Goal: Task Accomplishment & Management: Manage account settings

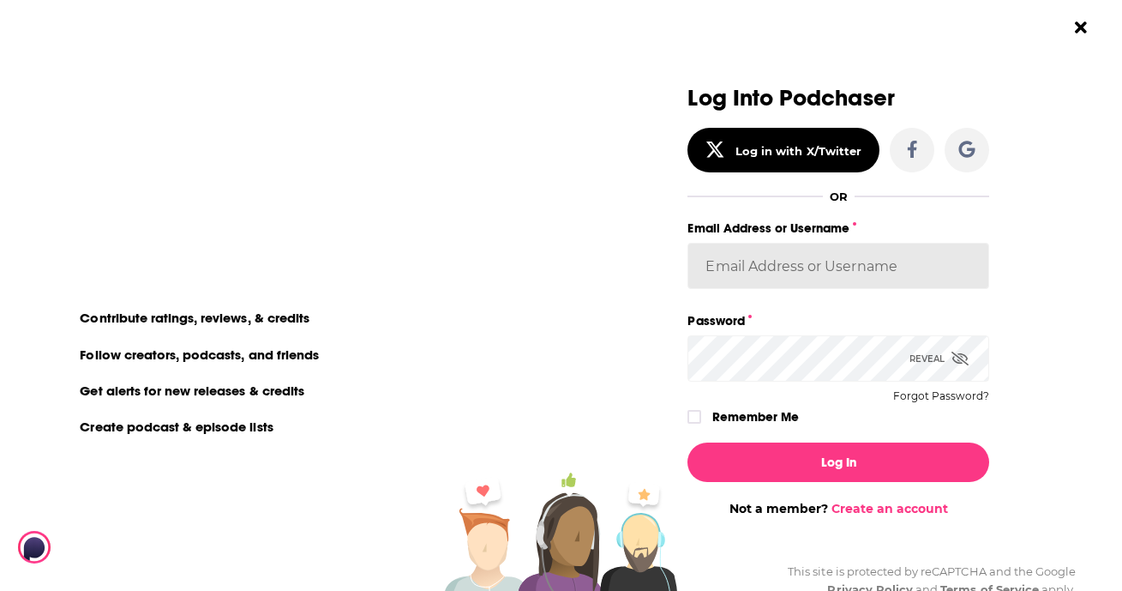
click at [750, 269] on input "Email Address or Username" at bounding box center [838, 266] width 302 height 46
click at [827, 265] on input "Email Address or Username" at bounding box center [838, 266] width 302 height 46
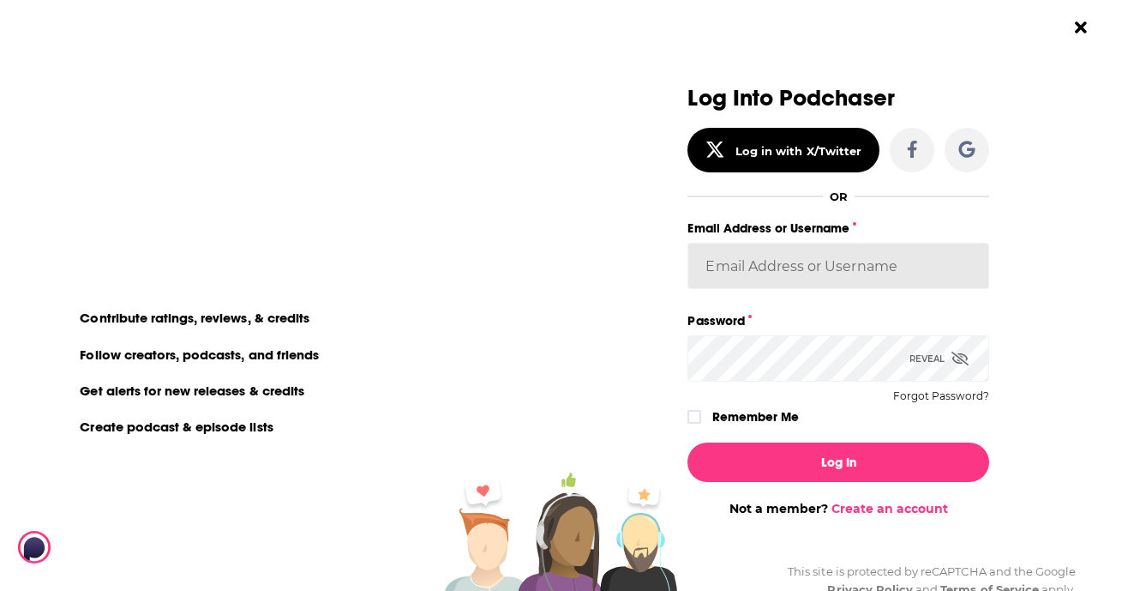
click at [807, 267] on input "Email Address or Username" at bounding box center [838, 266] width 302 height 46
type input "[EMAIL_ADDRESS][DOMAIN_NAME]"
click at [691, 417] on icon "Dialog" at bounding box center [694, 417] width 10 height 8
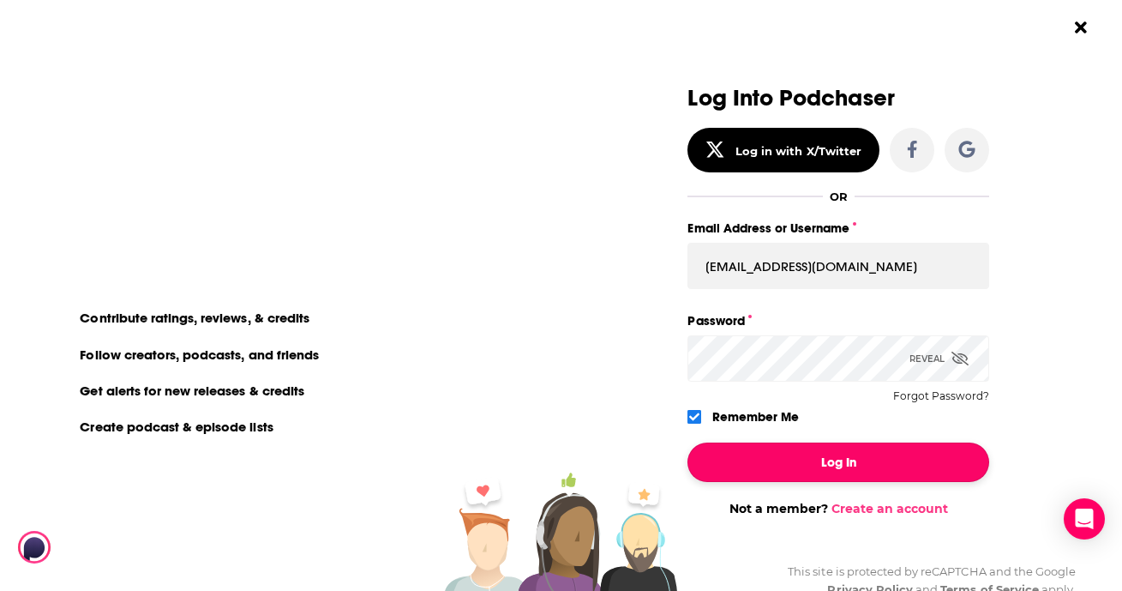
click at [833, 465] on button "Log In" at bounding box center [838, 461] width 302 height 39
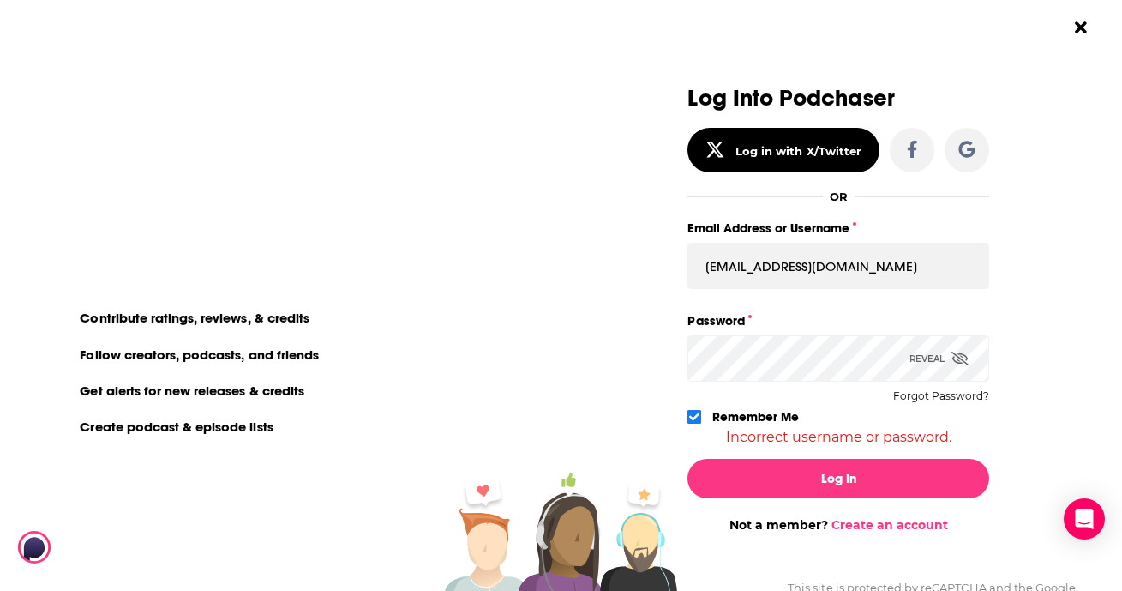
click at [925, 359] on div "Reveal" at bounding box center [938, 358] width 59 height 46
click at [837, 278] on input "[EMAIL_ADDRESS][DOMAIN_NAME]" at bounding box center [838, 266] width 302 height 46
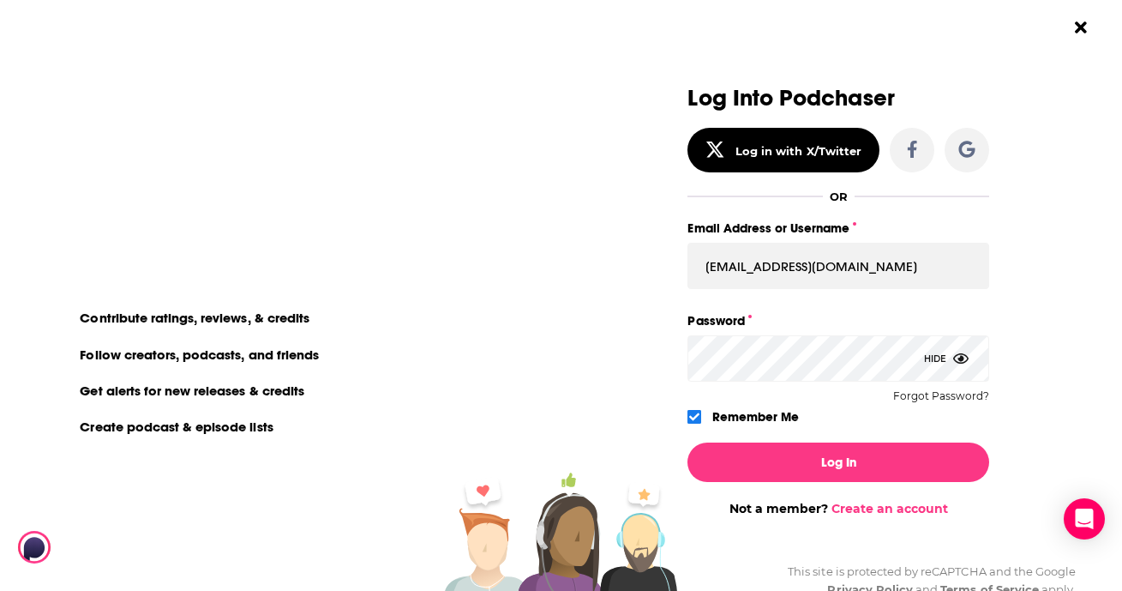
click at [1005, 410] on div "Log Into Podchaser Log in with X/Twitter OR Email Address or Username [EMAIL_AD…" at bounding box center [839, 301] width 364 height 430
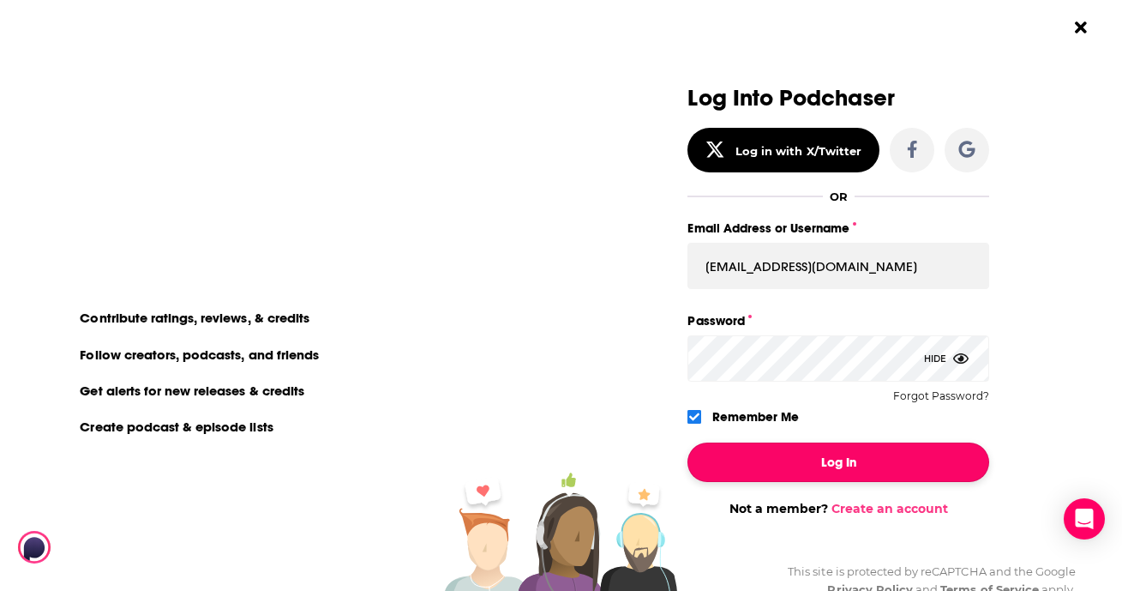
click at [827, 455] on button "Log In" at bounding box center [838, 461] width 302 height 39
click at [819, 465] on button "Log In" at bounding box center [838, 461] width 302 height 39
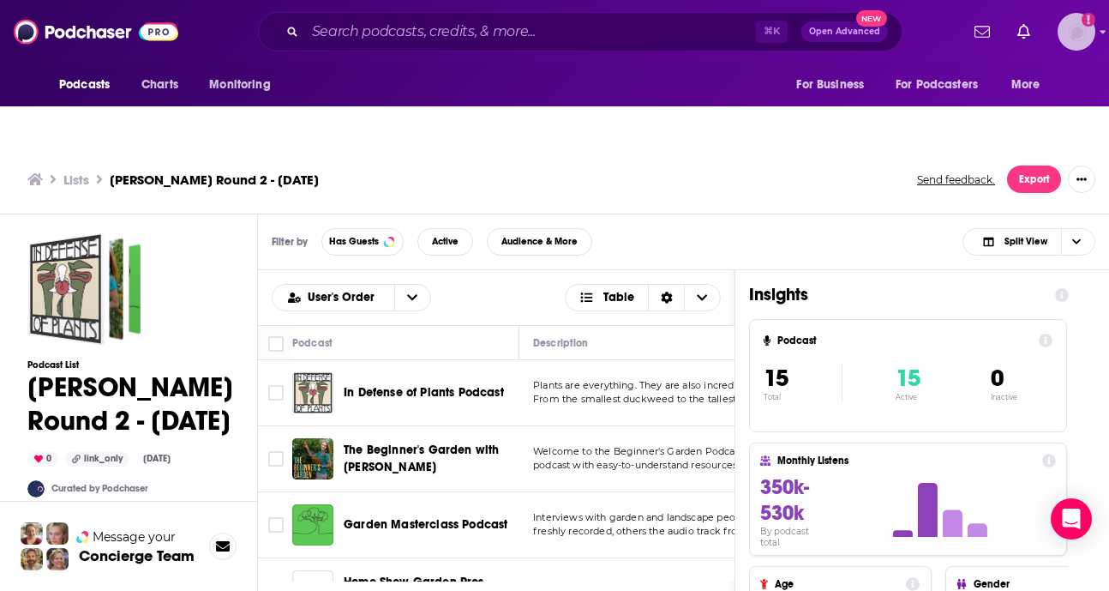
click at [1079, 30] on img "Logged in as HSimon" at bounding box center [1077, 32] width 38 height 38
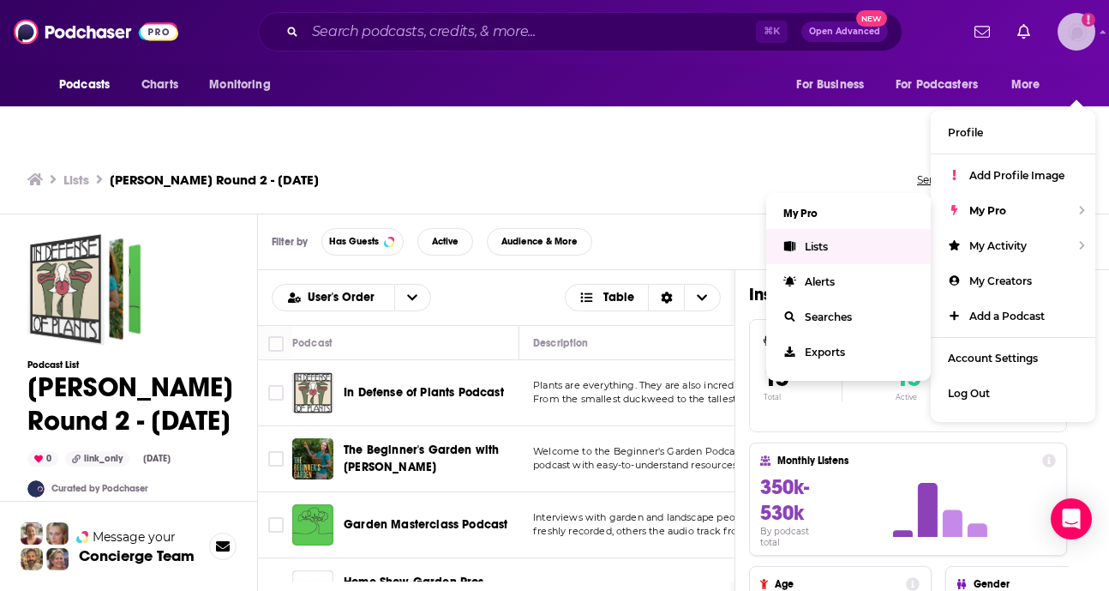
click at [825, 240] on span "Lists" at bounding box center [816, 246] width 23 height 13
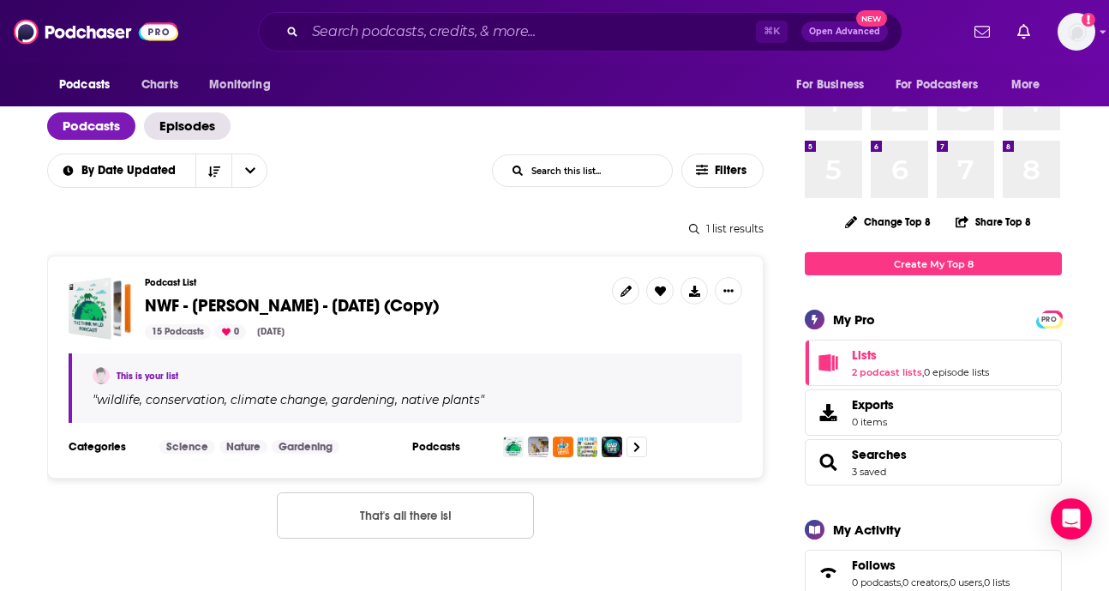
scroll to position [141, 0]
click at [879, 367] on link "2 podcast lists" at bounding box center [887, 373] width 70 height 12
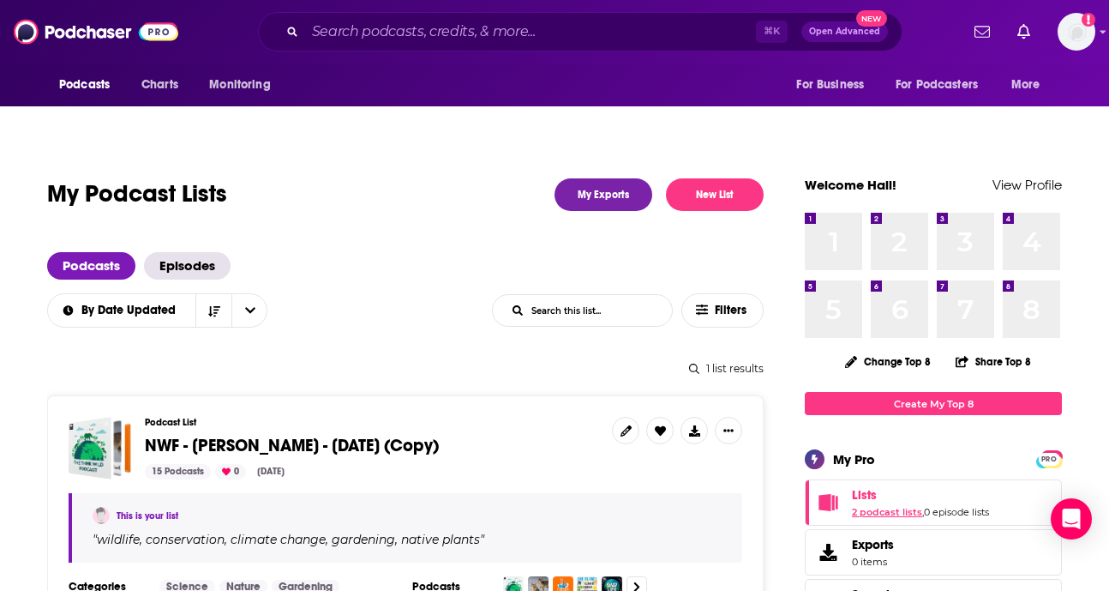
scroll to position [0, 0]
